Goal: Task Accomplishment & Management: Manage account settings

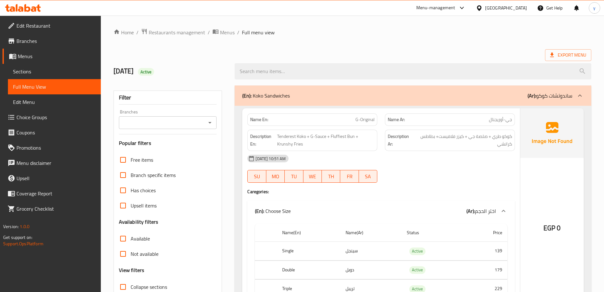
scroll to position [343, 0]
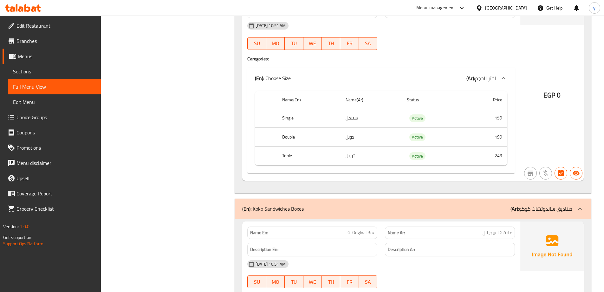
click at [30, 56] on span "Menus" at bounding box center [57, 56] width 78 height 8
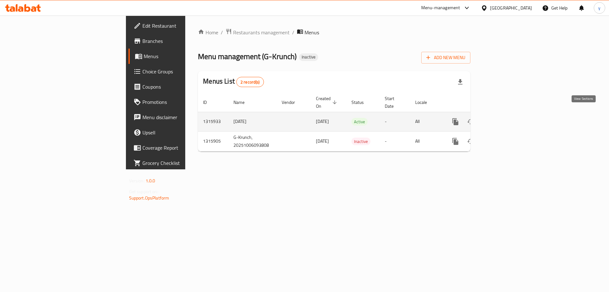
click at [505, 118] on icon "enhanced table" at bounding box center [501, 122] width 8 height 8
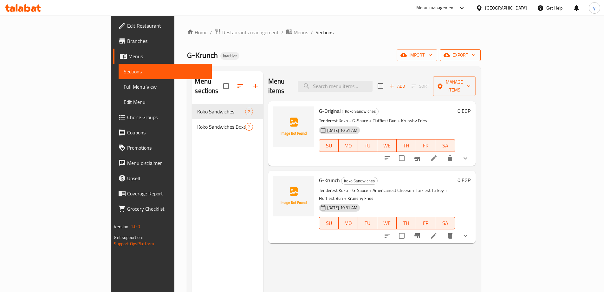
click at [476, 57] on span "export" at bounding box center [460, 55] width 31 height 8
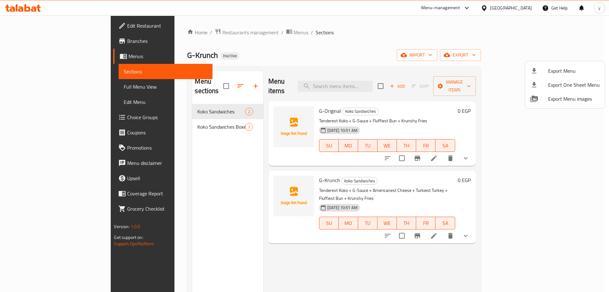
click at [488, 56] on div at bounding box center [304, 146] width 609 height 292
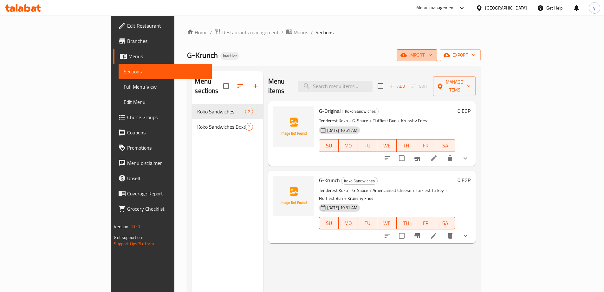
click at [432, 55] on span "import" at bounding box center [417, 55] width 30 height 8
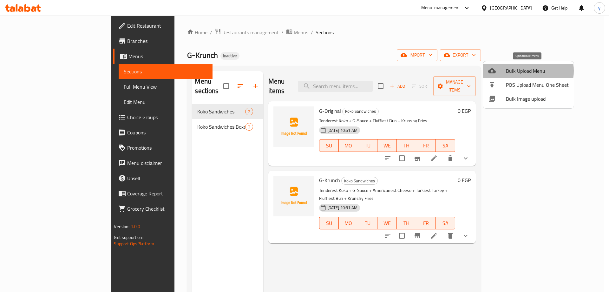
click at [525, 71] on span "Bulk Upload Menu" at bounding box center [537, 71] width 63 height 8
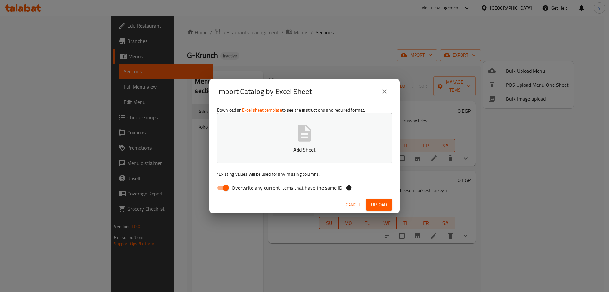
click at [225, 187] on input "Overwrite any current items that have the same ID." at bounding box center [226, 187] width 36 height 12
checkbox input "false"
click at [259, 154] on button "Add Sheet" at bounding box center [304, 138] width 175 height 50
click at [378, 207] on span "Upload" at bounding box center [379, 205] width 16 height 8
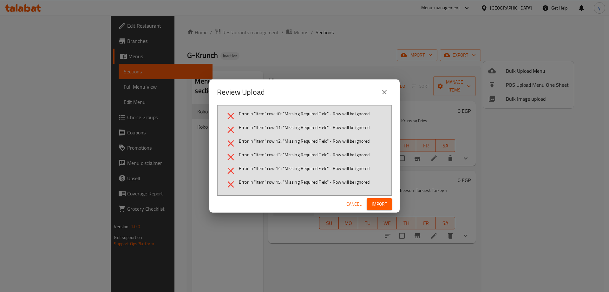
click at [380, 206] on span "Import" at bounding box center [379, 204] width 15 height 8
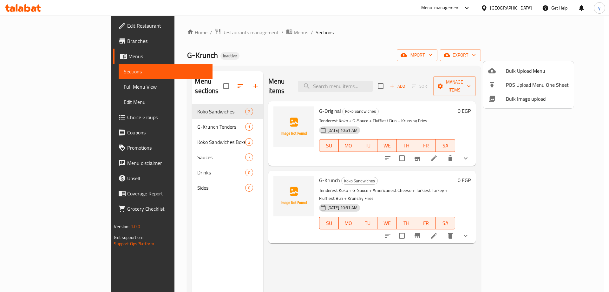
click at [432, 56] on div at bounding box center [304, 146] width 609 height 292
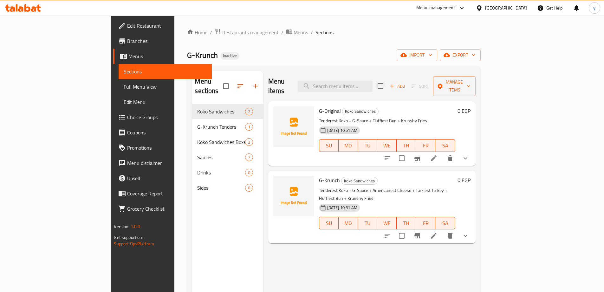
click at [124, 90] on span "Full Menu View" at bounding box center [165, 87] width 83 height 8
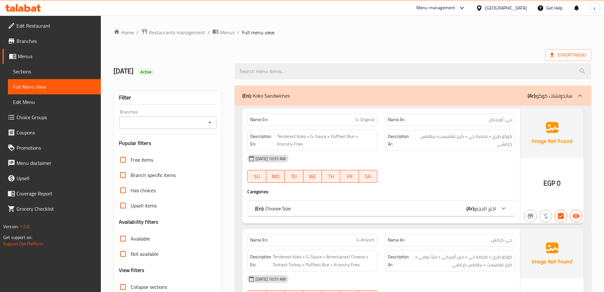
click at [48, 59] on span "Menus" at bounding box center [57, 56] width 78 height 8
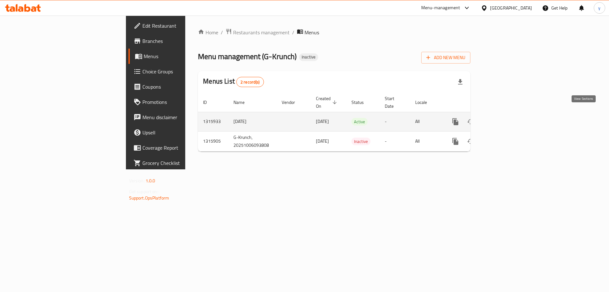
click at [505, 118] on icon "enhanced table" at bounding box center [501, 122] width 8 height 8
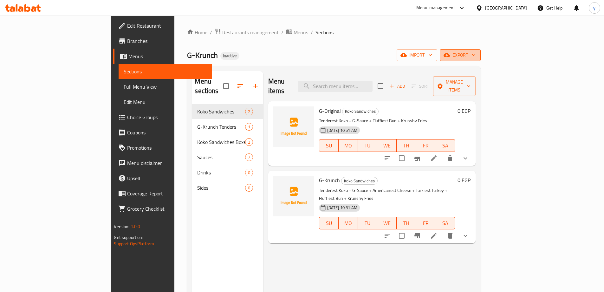
click at [476, 56] on span "export" at bounding box center [460, 55] width 31 height 8
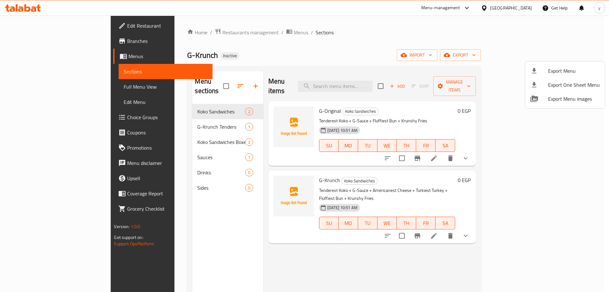
click at [529, 56] on div at bounding box center [304, 146] width 609 height 292
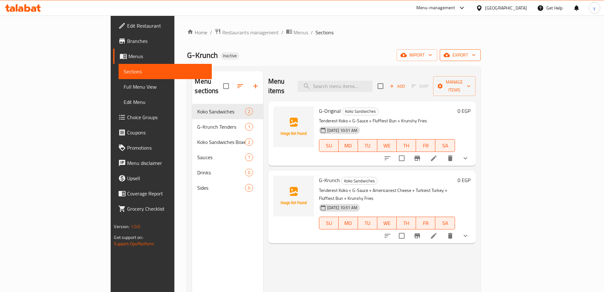
click at [476, 56] on span "export" at bounding box center [460, 55] width 31 height 8
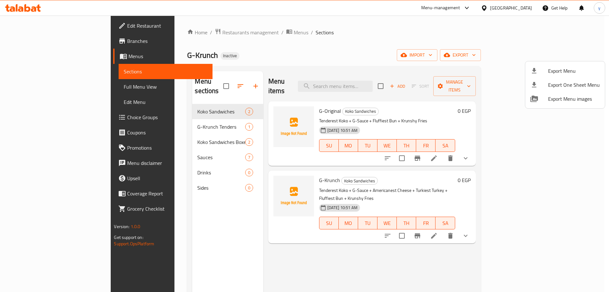
click at [531, 58] on div at bounding box center [304, 146] width 609 height 292
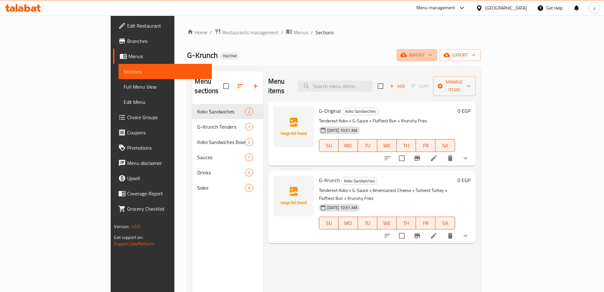
click at [432, 58] on span "import" at bounding box center [417, 55] width 30 height 8
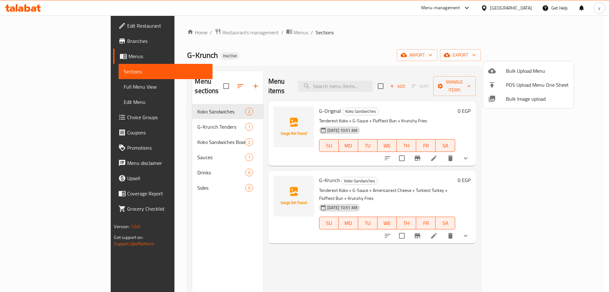
click at [302, 81] on div at bounding box center [304, 146] width 609 height 292
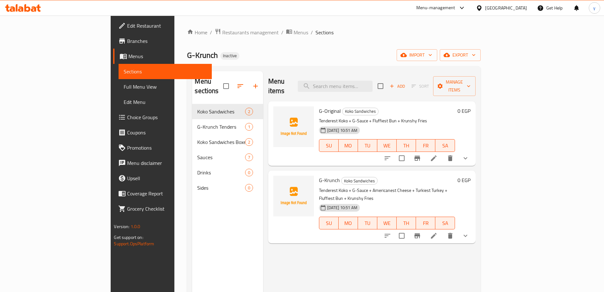
click at [473, 228] on button "show more" at bounding box center [465, 235] width 15 height 15
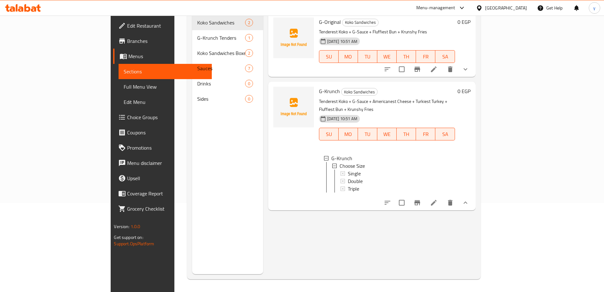
scroll to position [1, 0]
click at [356, 87] on h6 "G-Krunch Koko Sandwiches" at bounding box center [387, 91] width 136 height 9
click at [273, 90] on div at bounding box center [293, 107] width 41 height 41
click at [273, 104] on img at bounding box center [293, 107] width 41 height 41
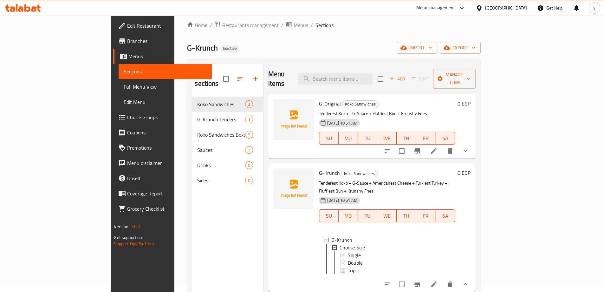
scroll to position [0, 0]
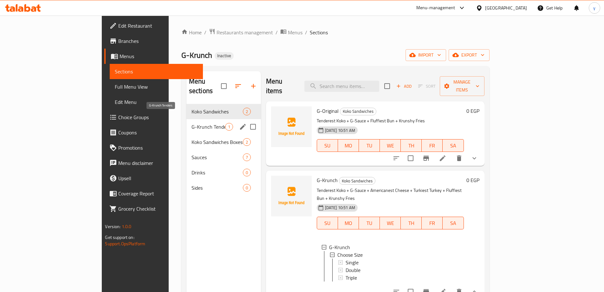
click at [192, 123] on span "G-Krunch Tenders" at bounding box center [209, 127] width 34 height 8
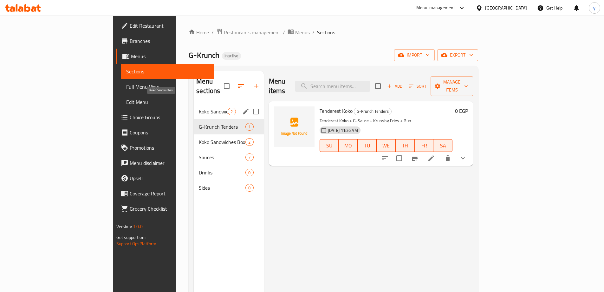
click at [199, 108] on span "Koko Sandwiches" at bounding box center [213, 112] width 29 height 8
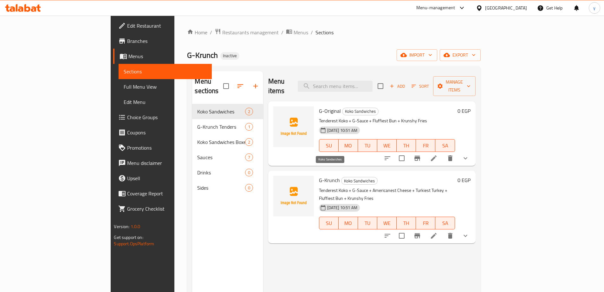
click at [342, 177] on span "Koko Sandwiches" at bounding box center [360, 180] width 36 height 7
click at [473, 228] on button "show more" at bounding box center [465, 235] width 15 height 15
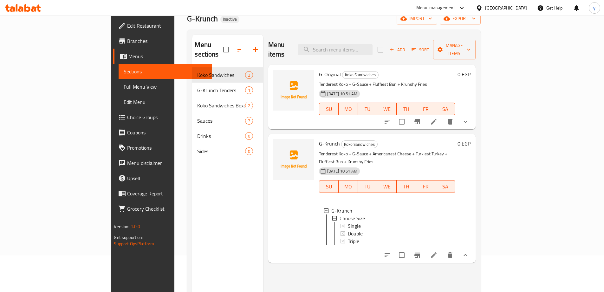
scroll to position [25, 0]
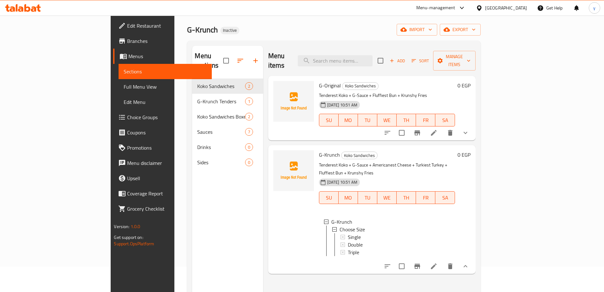
click at [113, 61] on link "Menus" at bounding box center [162, 56] width 98 height 15
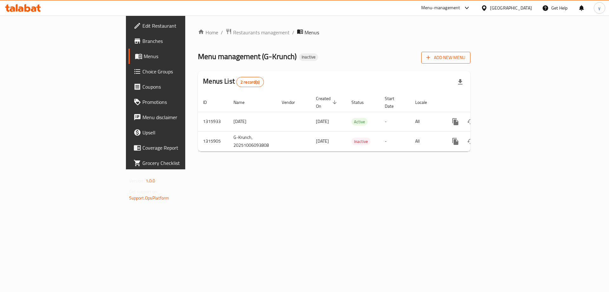
click at [465, 58] on span "Add New Menu" at bounding box center [445, 58] width 39 height 8
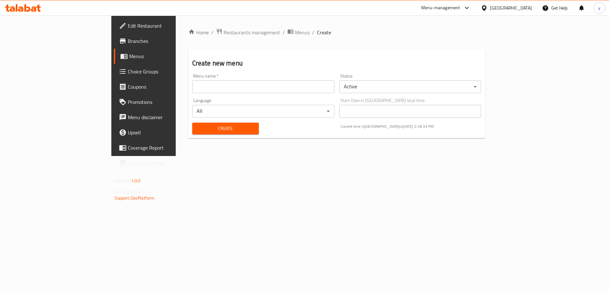
click at [220, 91] on input "text" at bounding box center [263, 86] width 142 height 13
click at [203, 156] on div "Home / Restaurants management / Menus / Create Create new menu Menu name   * Me…" at bounding box center [337, 86] width 322 height 140
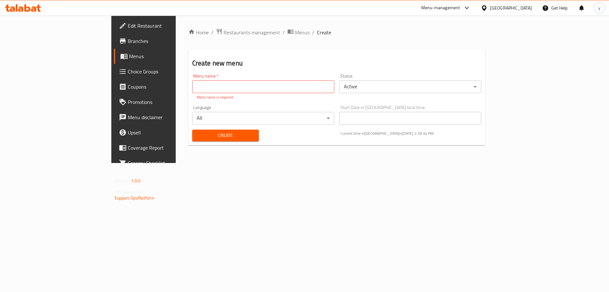
click at [192, 89] on input "text" at bounding box center [263, 86] width 142 height 13
click at [129, 56] on span "Menus" at bounding box center [168, 56] width 79 height 8
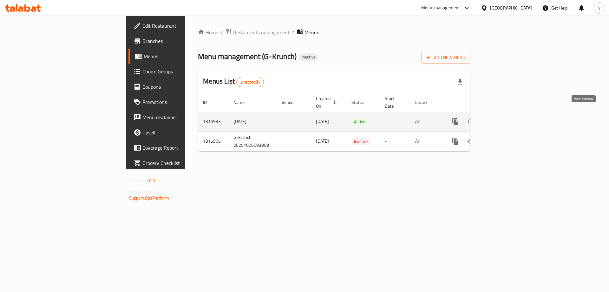
click at [505, 118] on icon "enhanced table" at bounding box center [501, 122] width 8 height 8
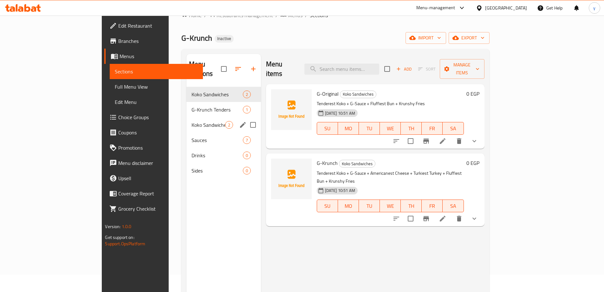
scroll to position [32, 0]
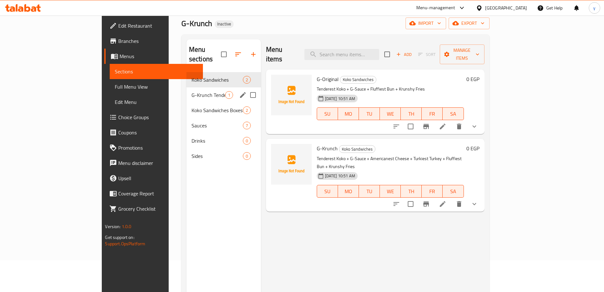
click at [187, 89] on div "G-Krunch Tenders 1" at bounding box center [224, 94] width 75 height 15
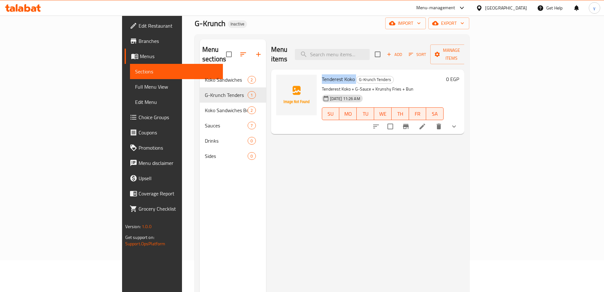
drag, startPoint x: 291, startPoint y: 69, endPoint x: 325, endPoint y: 71, distance: 34.3
click at [325, 72] on div "Tenderest Koko G-Krunch Tenders Tenderest Koko + G-Sauce + Krunshy Fries + Bun …" at bounding box center [382, 101] width 127 height 59
click at [426, 122] on icon at bounding box center [423, 126] width 8 height 8
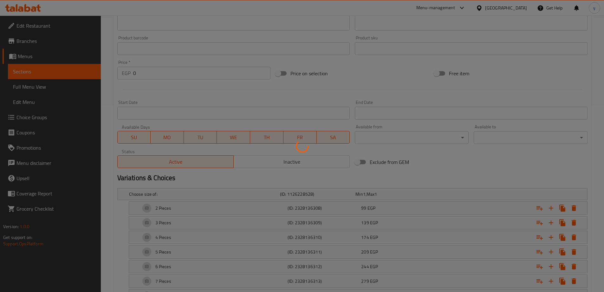
scroll to position [141, 0]
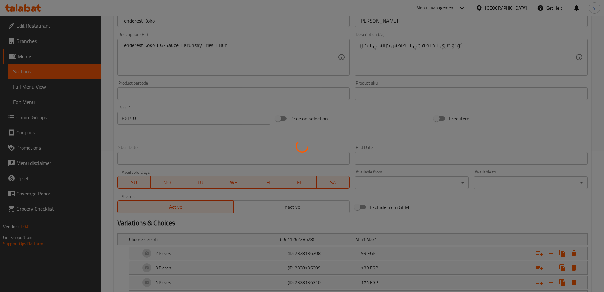
click at [54, 47] on div at bounding box center [302, 146] width 604 height 292
click at [59, 42] on div at bounding box center [302, 146] width 604 height 292
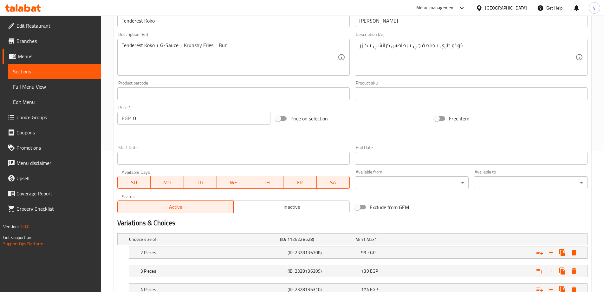
click at [29, 87] on span "Full Menu View" at bounding box center [54, 87] width 83 height 8
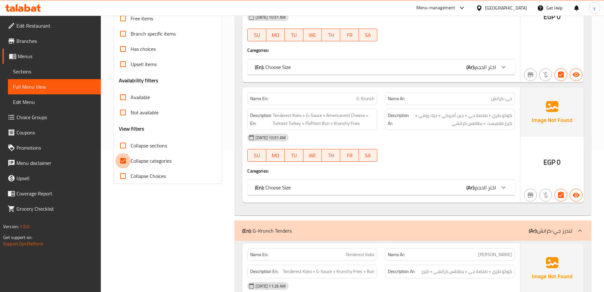
click at [127, 157] on input "Collapse categories" at bounding box center [122, 160] width 15 height 15
checkbox input "false"
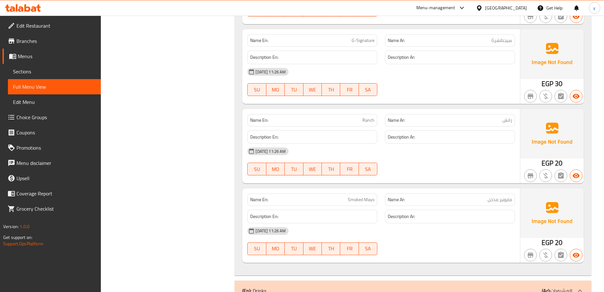
scroll to position [1636, 0]
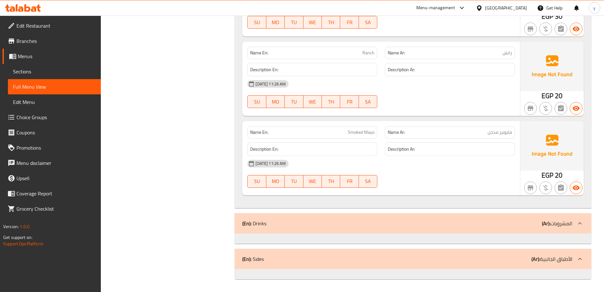
click at [309, 224] on div "(En): Drinks (Ar): المشروبات" at bounding box center [407, 223] width 330 height 8
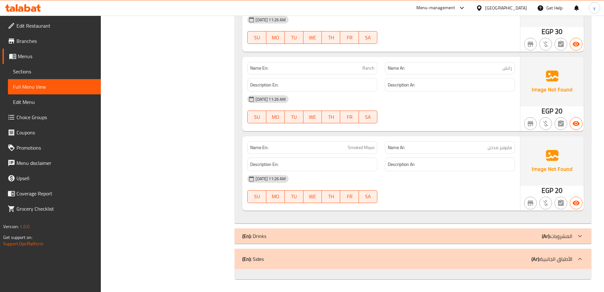
scroll to position [1621, 0]
click at [304, 232] on div "(En): Drinks (Ar): المشروبات" at bounding box center [407, 236] width 330 height 8
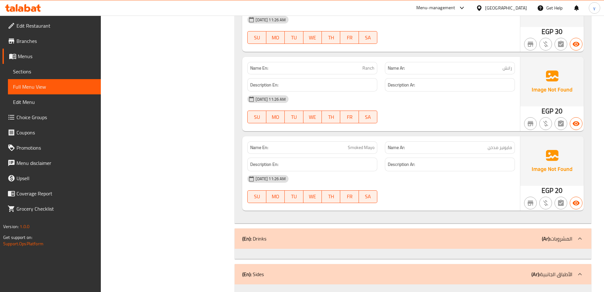
click at [286, 270] on div "(En): Sides (Ar): الأطباق الجانبية" at bounding box center [407, 274] width 330 height 8
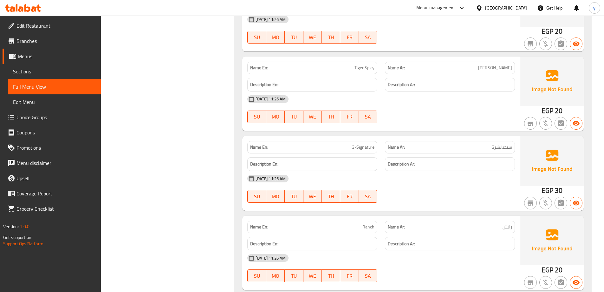
click at [50, 69] on span "Sections" at bounding box center [54, 72] width 83 height 8
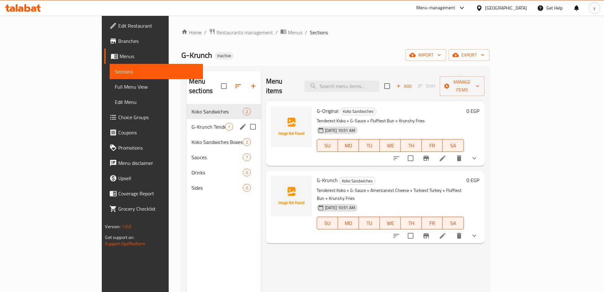
click at [247, 120] on input "Menu sections" at bounding box center [253, 126] width 13 height 13
checkbox input "true"
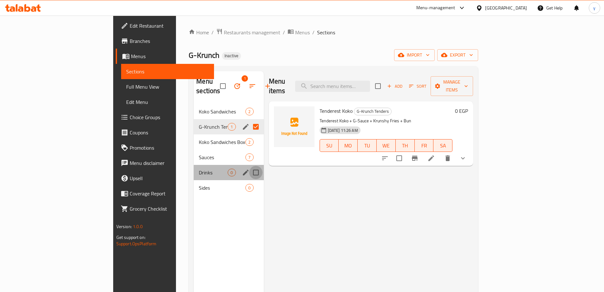
click at [249, 166] on input "Menu sections" at bounding box center [255, 172] width 13 height 13
checkbox input "true"
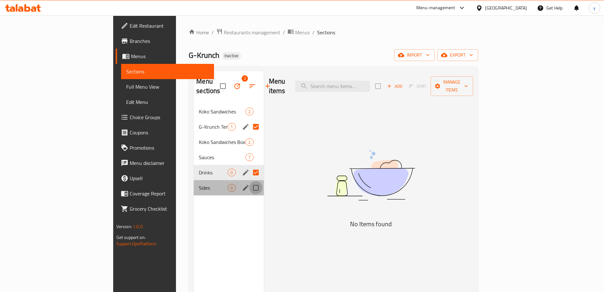
click at [249, 181] on input "Menu sections" at bounding box center [255, 187] width 13 height 13
checkbox input "true"
click at [249, 150] on input "Menu sections" at bounding box center [255, 156] width 13 height 13
checkbox input "true"
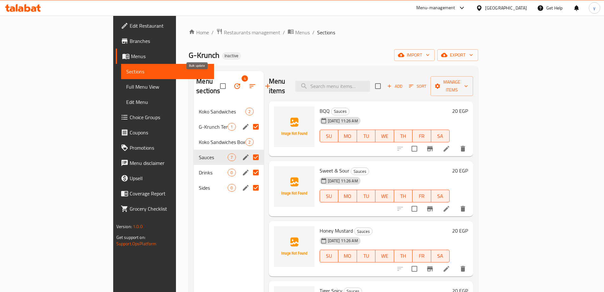
click at [234, 83] on icon "button" at bounding box center [238, 86] width 8 height 8
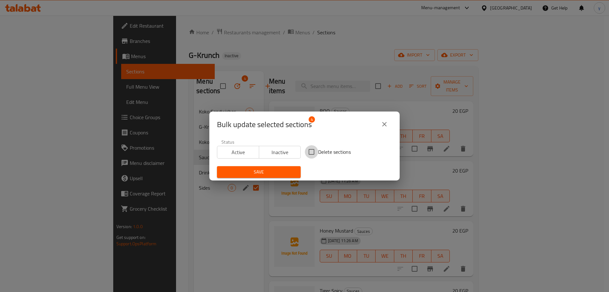
click at [315, 153] on input "Delete sections" at bounding box center [311, 151] width 13 height 13
checkbox input "true"
click at [274, 168] on span "Save" at bounding box center [259, 172] width 74 height 8
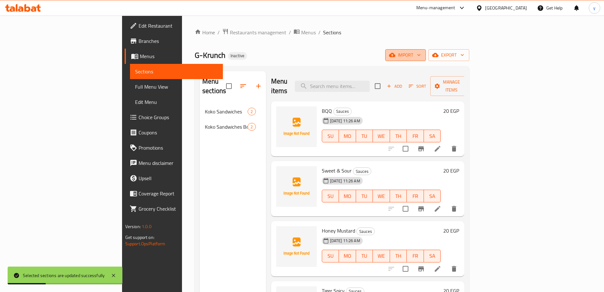
click at [421, 52] on span "import" at bounding box center [406, 55] width 30 height 8
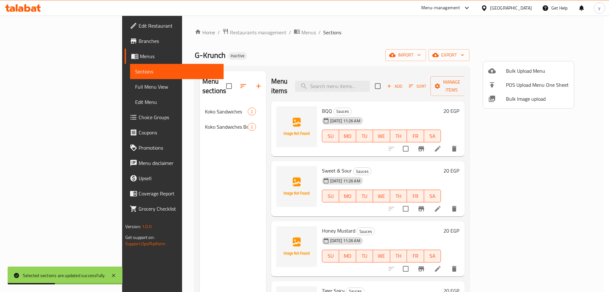
click at [503, 74] on div at bounding box center [497, 71] width 18 height 8
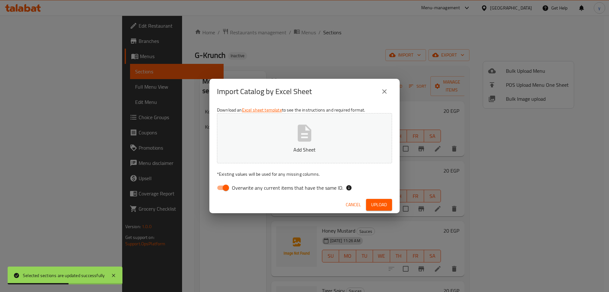
click at [225, 186] on input "Overwrite any current items that have the same ID." at bounding box center [226, 187] width 36 height 12
checkbox input "false"
click at [280, 125] on button "Add Sheet" at bounding box center [304, 138] width 175 height 50
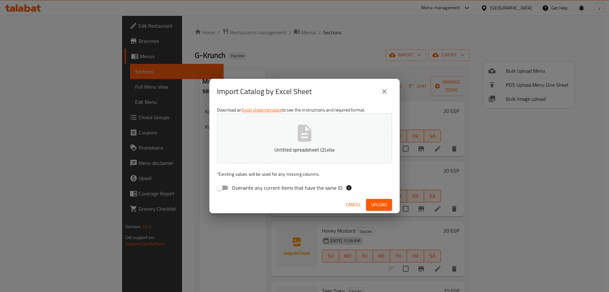
click at [386, 201] on span "Upload" at bounding box center [379, 205] width 16 height 8
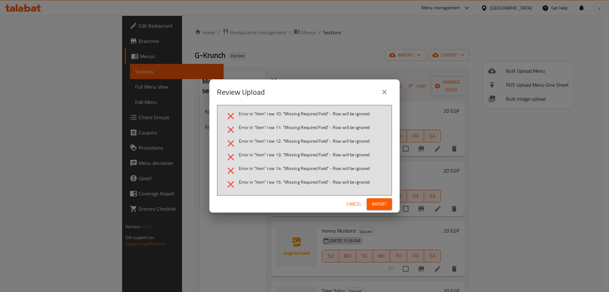
click at [351, 203] on span "Cancel" at bounding box center [353, 204] width 15 height 8
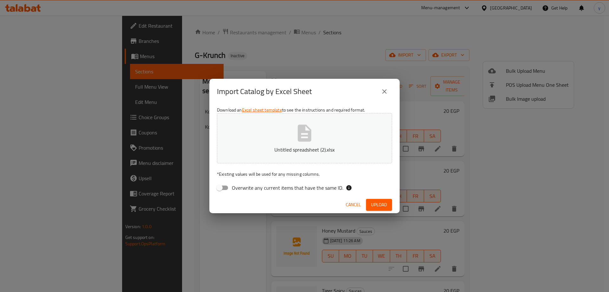
click at [287, 139] on button "Untitled spreadsheet (2).xlsx" at bounding box center [304, 138] width 175 height 50
click at [379, 209] on button "Upload" at bounding box center [379, 205] width 26 height 12
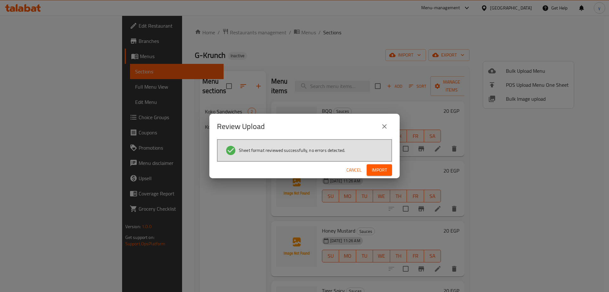
click at [373, 171] on span "Import" at bounding box center [379, 170] width 15 height 8
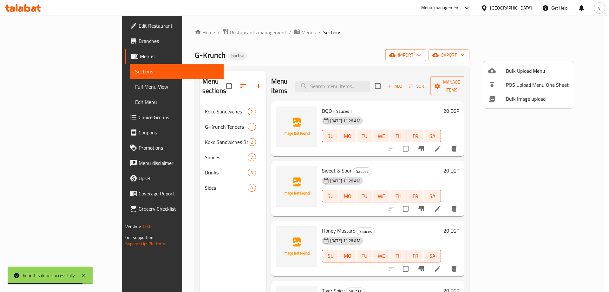
click at [188, 155] on div at bounding box center [304, 146] width 609 height 292
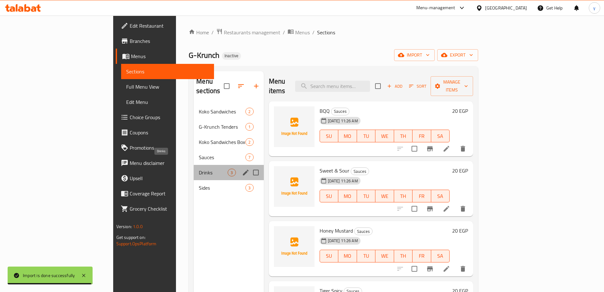
click at [199, 168] on span "Drinks" at bounding box center [213, 172] width 29 height 8
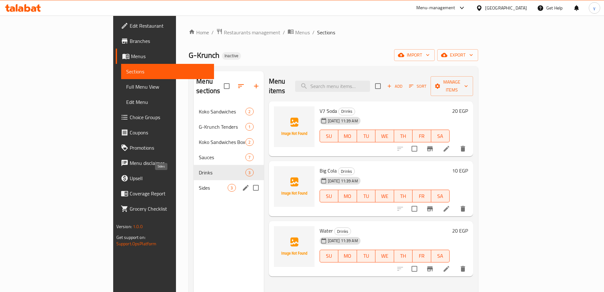
click at [199, 184] on span "Sides" at bounding box center [213, 188] width 29 height 8
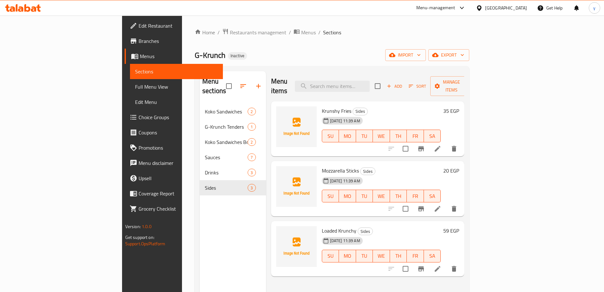
click at [135, 89] on span "Full Menu View" at bounding box center [176, 87] width 83 height 8
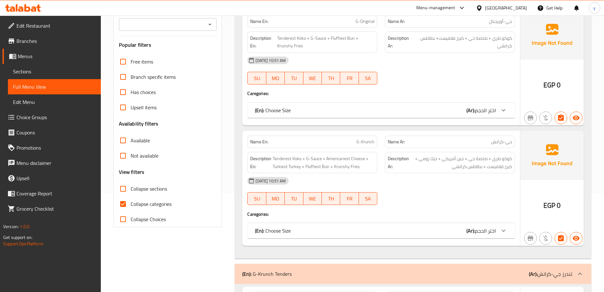
scroll to position [127, 0]
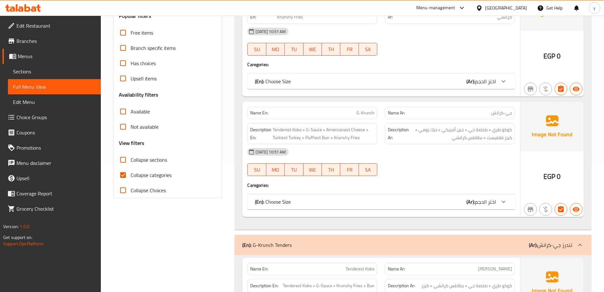
click at [131, 178] on span "Collapse categories" at bounding box center [151, 175] width 41 height 8
click at [131, 178] on input "Collapse categories" at bounding box center [122, 174] width 15 height 15
checkbox input "false"
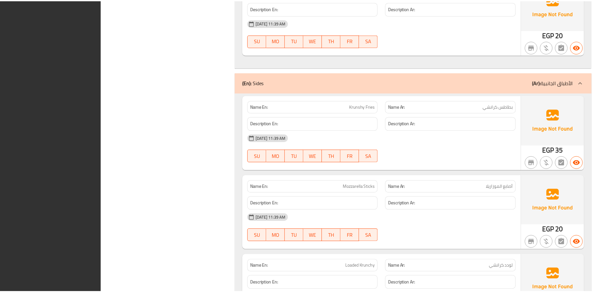
scroll to position [2113, 0]
